Goal: Task Accomplishment & Management: Use online tool/utility

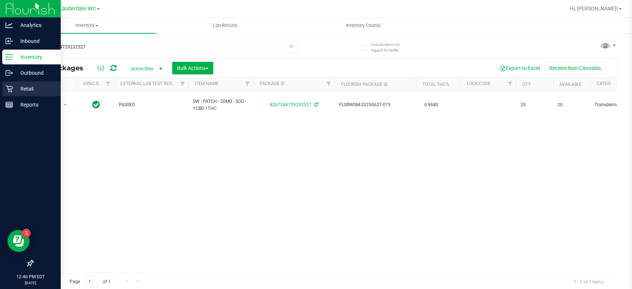
click at [20, 95] on div "Retail" at bounding box center [31, 89] width 59 height 15
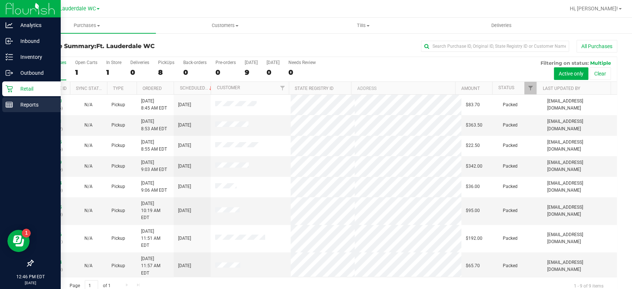
click at [11, 106] on line at bounding box center [9, 106] width 7 height 0
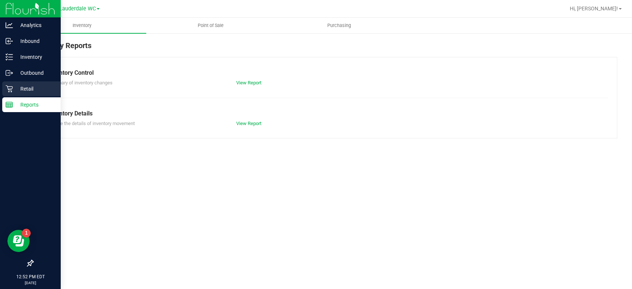
click at [19, 89] on p "Retail" at bounding box center [35, 88] width 44 height 9
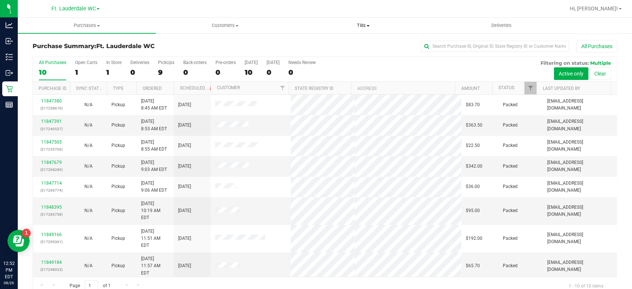
click at [366, 26] on span "Tills" at bounding box center [363, 25] width 137 height 7
click at [351, 41] on li "Manage tills" at bounding box center [364, 44] width 138 height 9
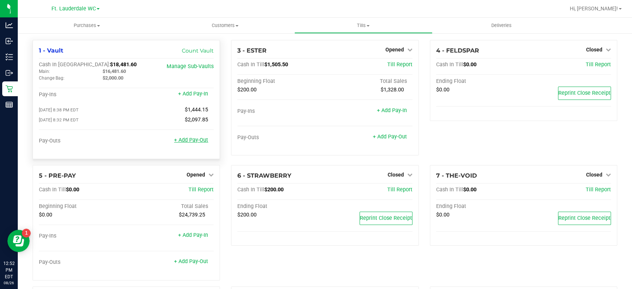
click at [190, 142] on link "+ Add Pay-Out" at bounding box center [191, 140] width 34 height 6
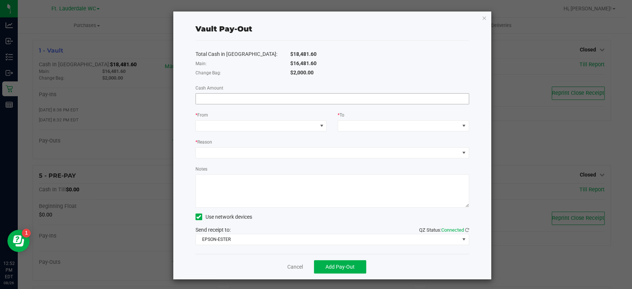
click at [341, 101] on input at bounding box center [332, 99] width 273 height 10
type input "$16,481.60"
click at [249, 128] on span at bounding box center [257, 126] width 122 height 10
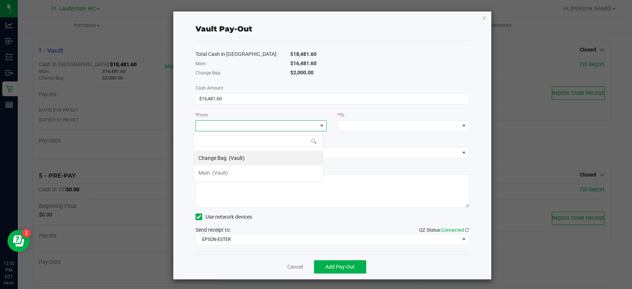
scroll to position [11, 130]
click at [253, 170] on li "Main (Vault)" at bounding box center [258, 173] width 129 height 15
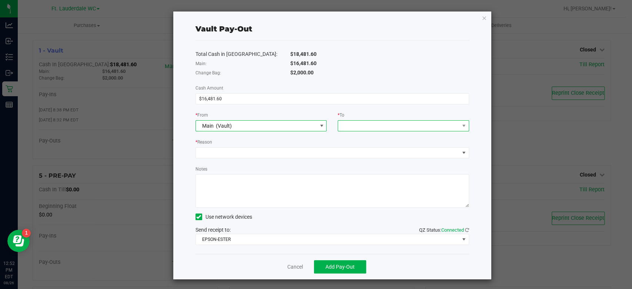
click at [378, 123] on span at bounding box center [399, 126] width 122 height 10
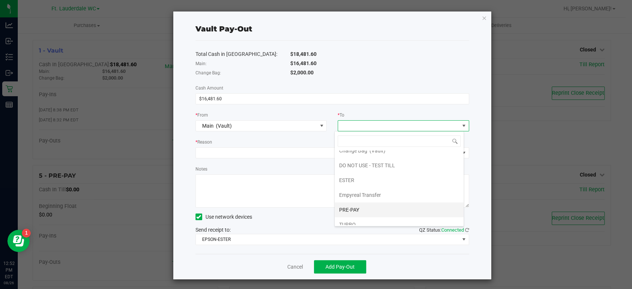
scroll to position [29, 0]
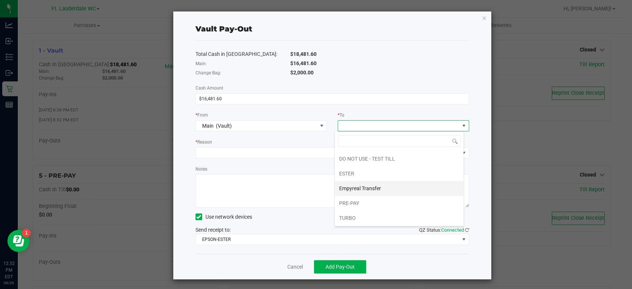
click at [382, 189] on div "Empyreal Transfer" at bounding box center [360, 188] width 43 height 13
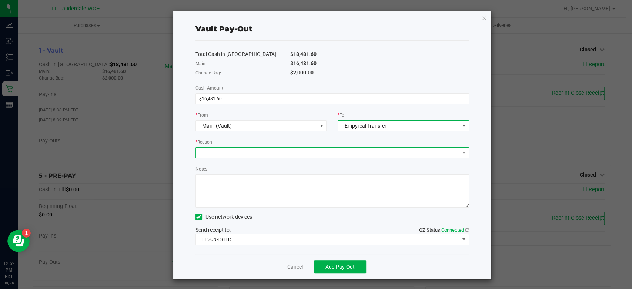
click at [378, 153] on span at bounding box center [328, 153] width 264 height 10
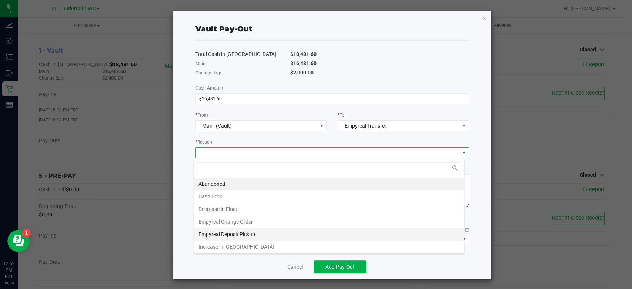
scroll to position [1, 0]
click at [312, 232] on li "Empyreal Deposit Pickup" at bounding box center [329, 233] width 270 height 13
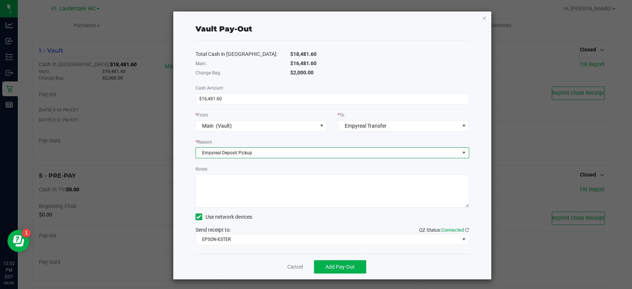
click at [327, 200] on textarea "Notes" at bounding box center [333, 190] width 274 height 33
click at [326, 198] on textarea "Notes" at bounding box center [333, 190] width 274 height 33
type textarea "8"
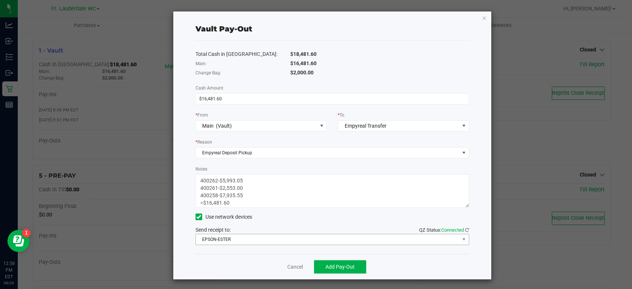
type textarea "400262-$5,993.05 400261-$2,553.00 400258-$7,935.55 =$16,481.60"
click at [241, 235] on span "EPSON-ESTER" at bounding box center [328, 240] width 264 height 10
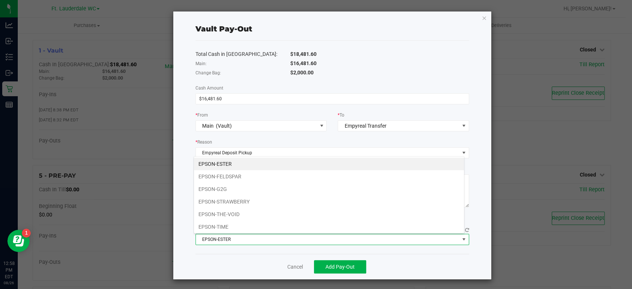
scroll to position [11, 270]
click at [255, 176] on li "EPSON-FELDSPAR" at bounding box center [329, 176] width 270 height 13
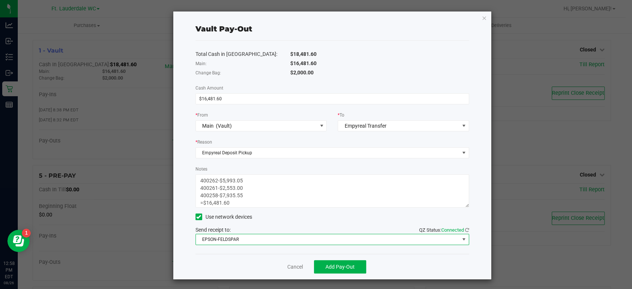
click at [270, 225] on div "Total Cash in Vault: $18,481.60 Main: $16,481.60 Change Bag: $2,000.00 Cash Amo…" at bounding box center [333, 147] width 274 height 213
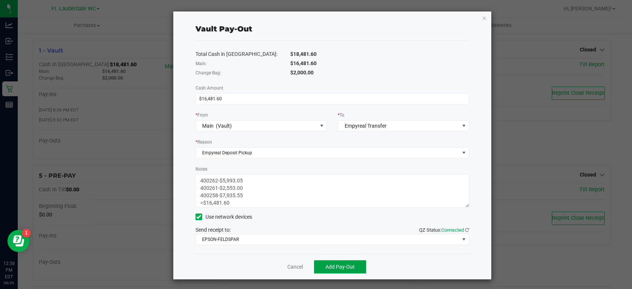
click at [340, 269] on span "Add Pay-Out" at bounding box center [340, 267] width 29 height 6
click at [291, 263] on link "Dismiss" at bounding box center [292, 267] width 18 height 8
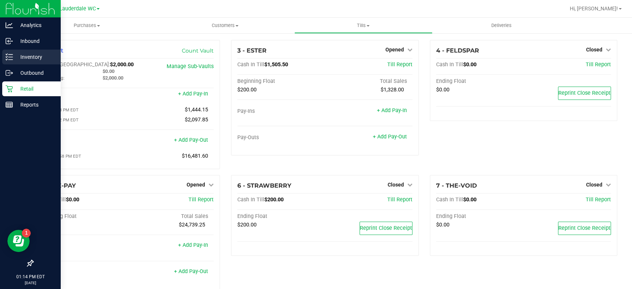
click at [10, 59] on icon at bounding box center [9, 56] width 7 height 7
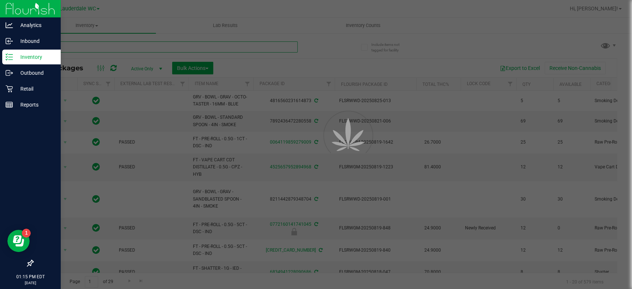
drag, startPoint x: 137, startPoint y: 49, endPoint x: 139, endPoint y: 46, distance: 4.3
click at [139, 46] on input "text" at bounding box center [165, 46] width 265 height 11
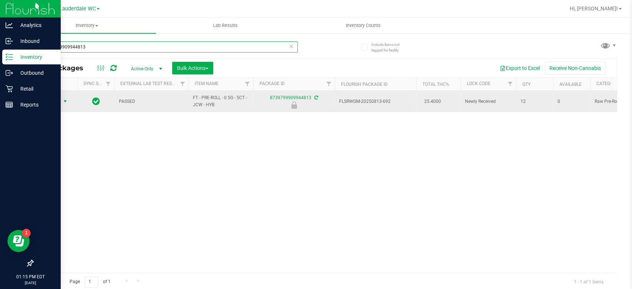
type input "8739799909944813"
click at [63, 104] on span "select" at bounding box center [65, 102] width 6 height 6
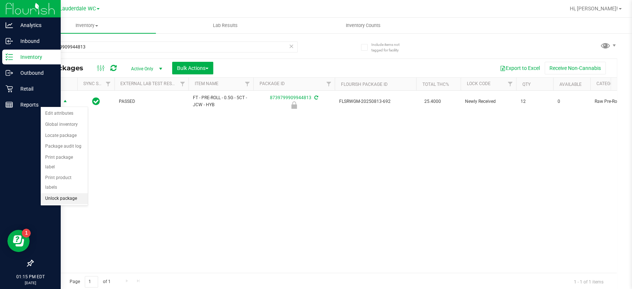
click at [69, 193] on li "Unlock package" at bounding box center [64, 198] width 47 height 11
